Goal: Task Accomplishment & Management: Use online tool/utility

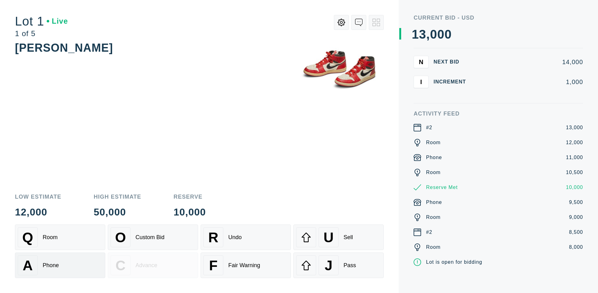
click at [60, 265] on div "A Phone" at bounding box center [60, 266] width 85 height 20
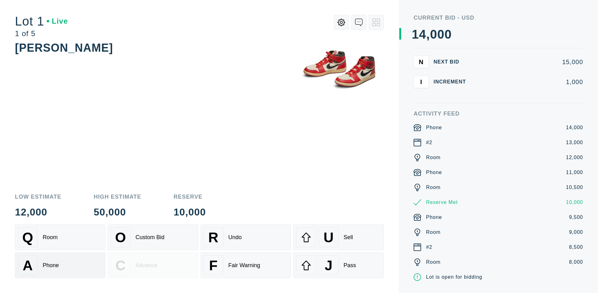
click at [60, 237] on div "Q Room" at bounding box center [60, 237] width 85 height 20
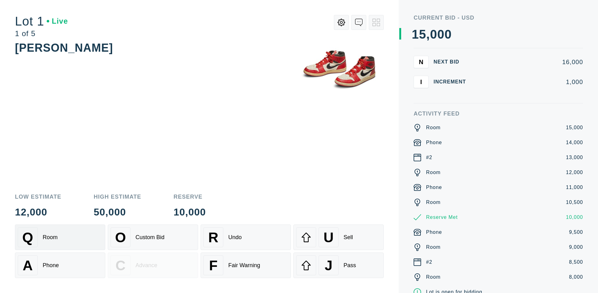
click at [246, 237] on div "R Undo" at bounding box center [245, 237] width 85 height 20
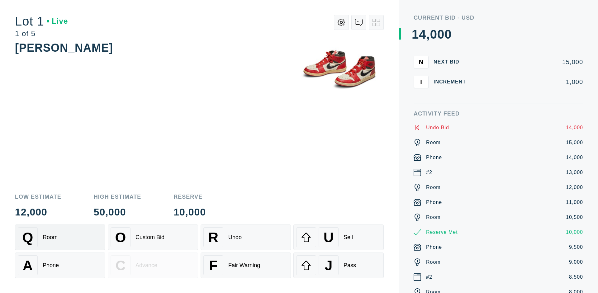
click at [60, 237] on div "Q Room" at bounding box center [60, 237] width 85 height 20
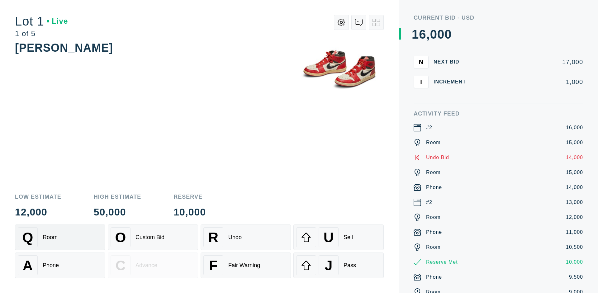
click at [60, 265] on div "A Phone" at bounding box center [60, 266] width 85 height 20
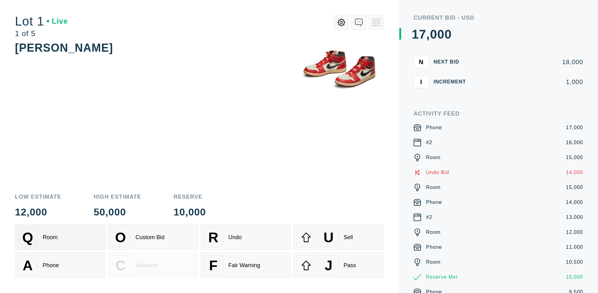
click at [60, 237] on div "Q Room" at bounding box center [60, 237] width 85 height 20
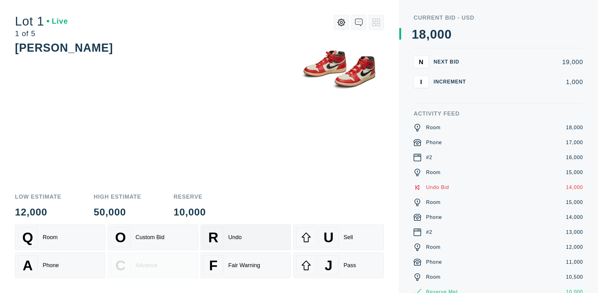
click at [246, 237] on div "R Undo" at bounding box center [245, 237] width 85 height 20
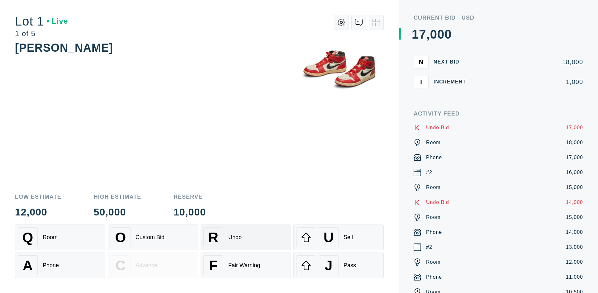
click at [339, 237] on div "U Sell" at bounding box center [338, 237] width 85 height 20
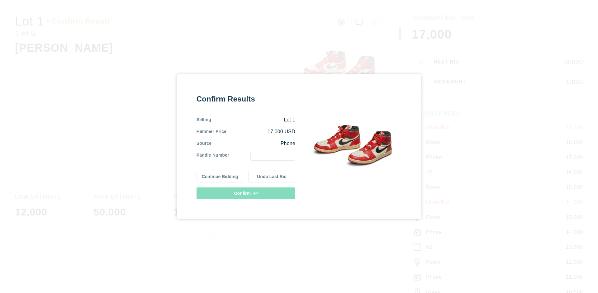
click at [220, 176] on button "Continue Bidding" at bounding box center [220, 177] width 47 height 12
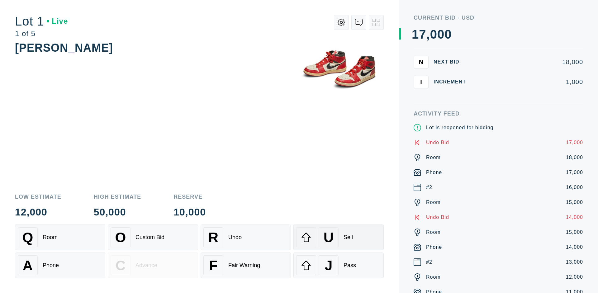
click at [339, 237] on div "U Sell" at bounding box center [338, 237] width 85 height 20
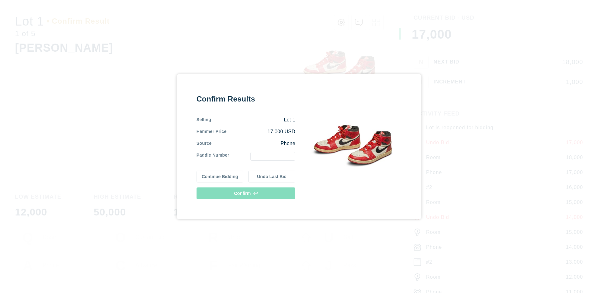
click at [272, 176] on button "Undo Last Bid" at bounding box center [271, 177] width 47 height 12
click at [220, 175] on button "Continue Bidding" at bounding box center [220, 176] width 47 height 12
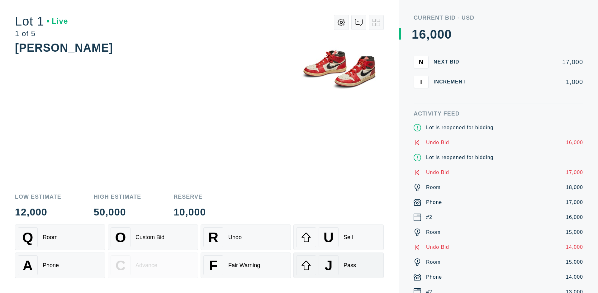
click at [339, 265] on div "J Pass" at bounding box center [338, 266] width 85 height 20
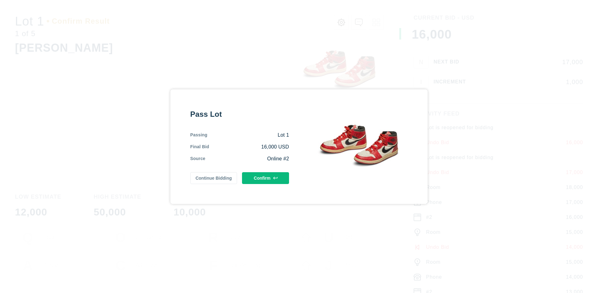
click at [266, 178] on button "Confirm" at bounding box center [265, 178] width 47 height 12
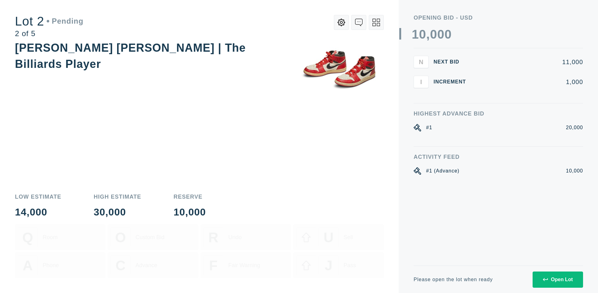
click at [558, 280] on div "Open Lot" at bounding box center [558, 280] width 30 height 6
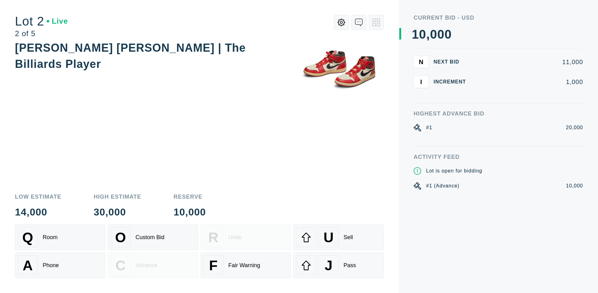
click at [60, 237] on div "Q Room" at bounding box center [60, 237] width 85 height 20
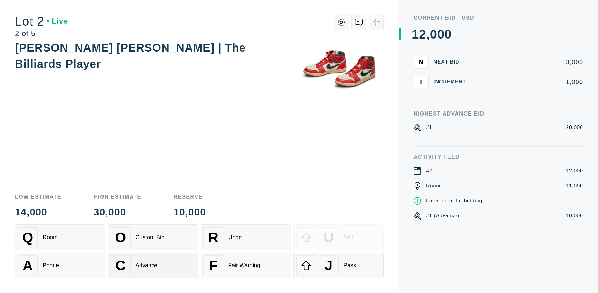
click at [153, 265] on div "Advance" at bounding box center [147, 265] width 22 height 7
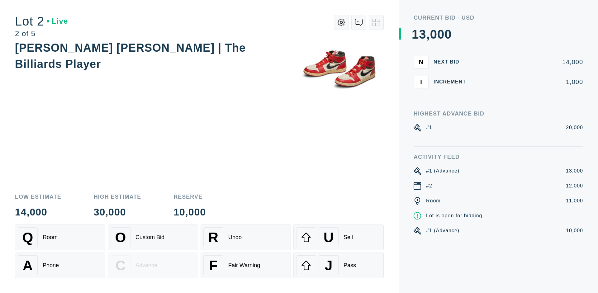
click at [339, 237] on div "U Sell" at bounding box center [338, 237] width 85 height 20
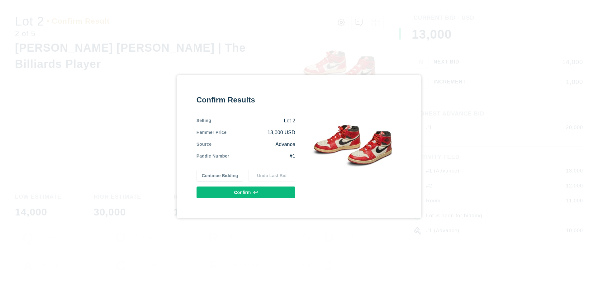
click at [246, 192] on button "Confirm" at bounding box center [246, 193] width 99 height 12
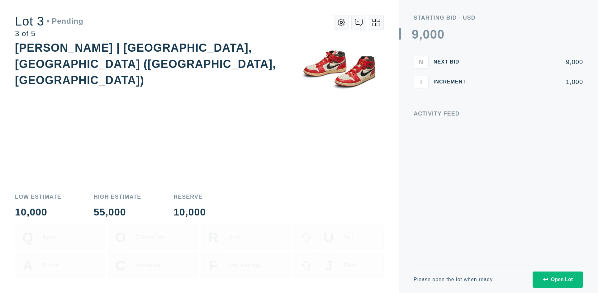
click at [558, 280] on div "Open Lot" at bounding box center [558, 280] width 30 height 6
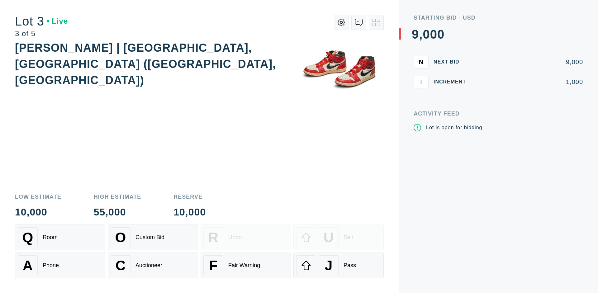
click at [339, 265] on div "J Pass" at bounding box center [338, 266] width 85 height 20
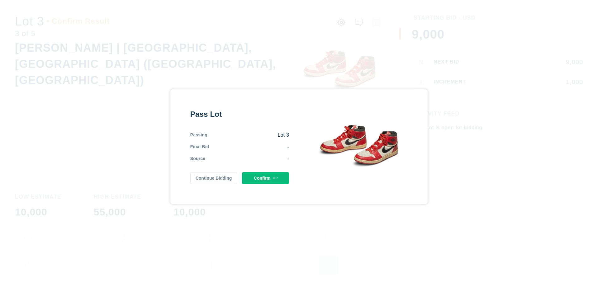
click at [266, 178] on button "Confirm" at bounding box center [265, 178] width 47 height 12
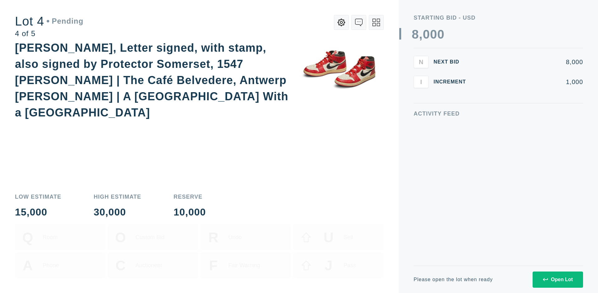
click at [558, 280] on div "Open Lot" at bounding box center [558, 280] width 30 height 6
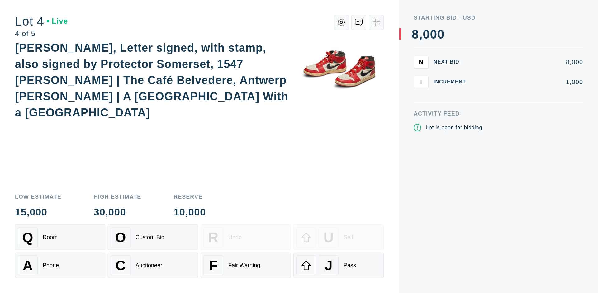
click at [60, 237] on div "Q Room" at bounding box center [60, 237] width 85 height 20
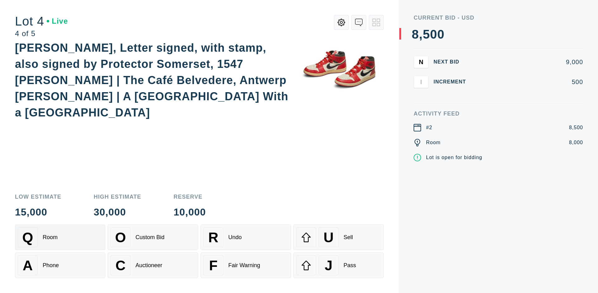
click at [153, 265] on div "Auctioneer" at bounding box center [149, 265] width 27 height 7
click at [339, 265] on div "J Pass" at bounding box center [338, 266] width 85 height 20
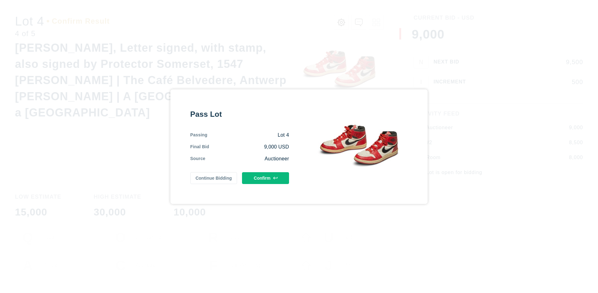
click at [266, 178] on button "Confirm" at bounding box center [265, 178] width 47 height 12
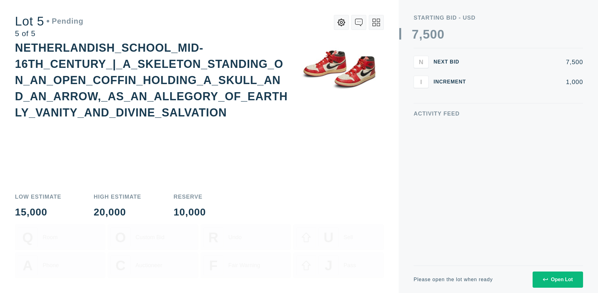
click at [558, 280] on div "Open Lot" at bounding box center [558, 280] width 30 height 6
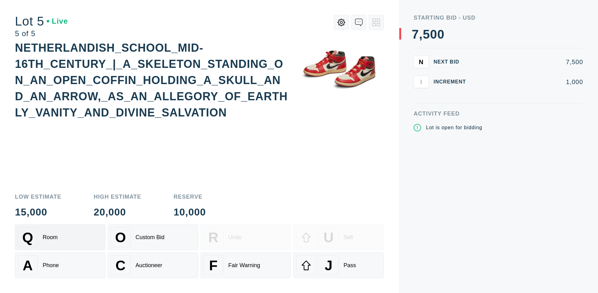
click at [60, 237] on div "Q Room" at bounding box center [60, 237] width 85 height 20
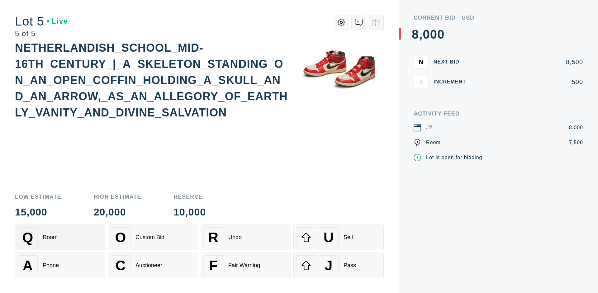
click at [60, 237] on div "Q Room" at bounding box center [60, 237] width 85 height 20
click at [339, 237] on div "U Sell" at bounding box center [338, 237] width 85 height 20
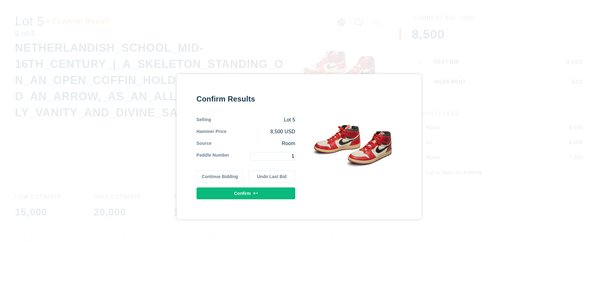
type input "1"
click at [246, 193] on button "Confirm" at bounding box center [246, 194] width 99 height 12
